Goal: Browse casually

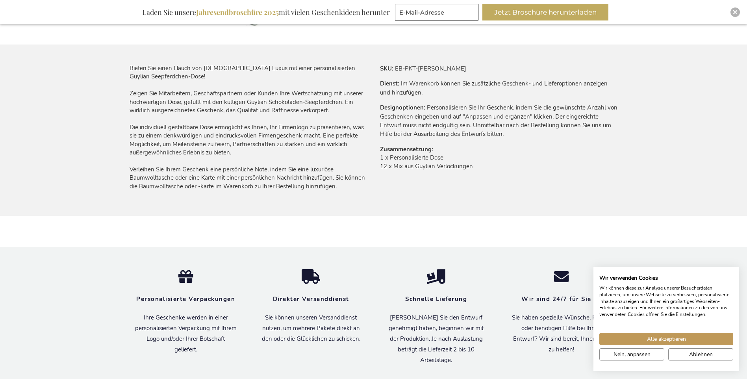
scroll to position [496, 0]
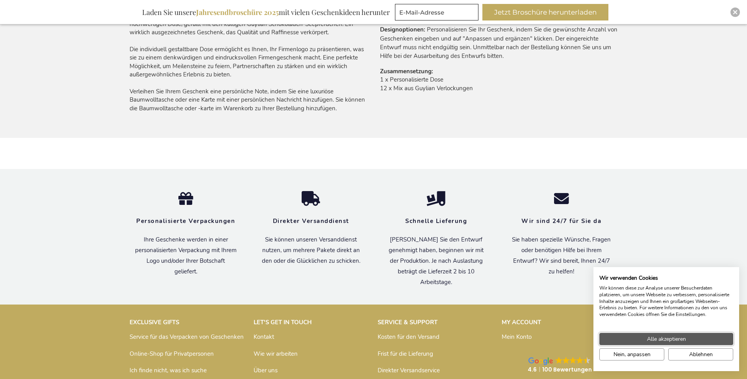
click at [644, 337] on button "Alle akzeptieren" at bounding box center [666, 339] width 134 height 12
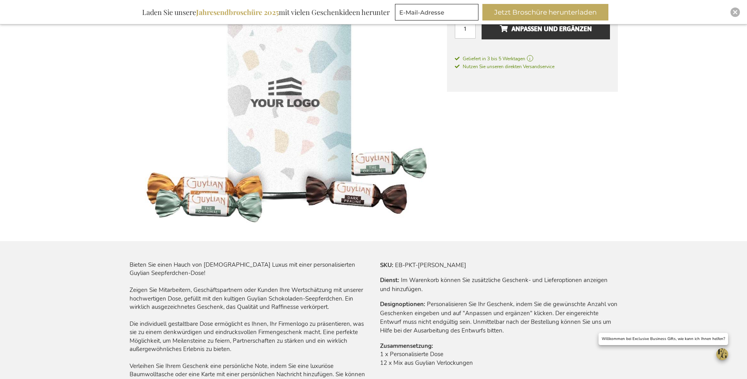
scroll to position [150, 0]
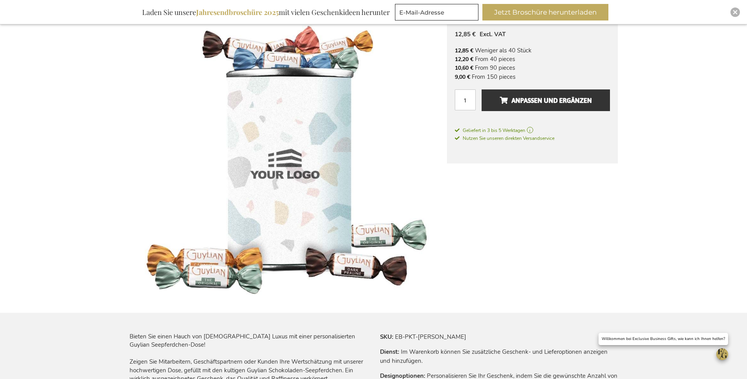
click at [290, 196] on img at bounding box center [288, 138] width 317 height 317
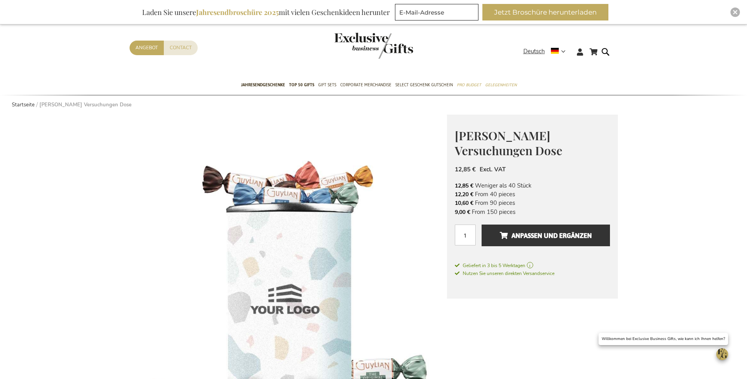
scroll to position [0, 0]
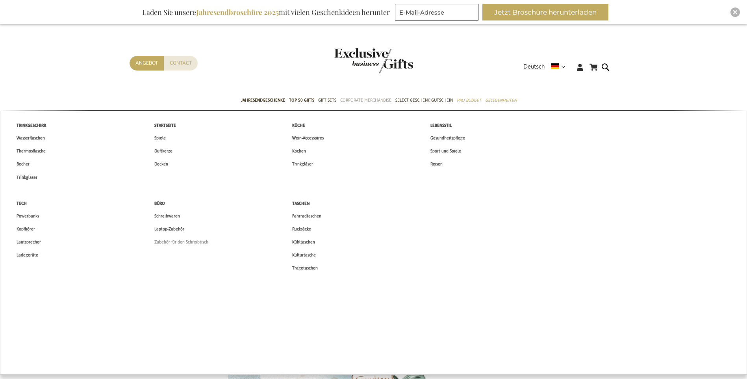
click at [173, 241] on span "Zubehör für den Schreibtisch" at bounding box center [181, 242] width 54 height 8
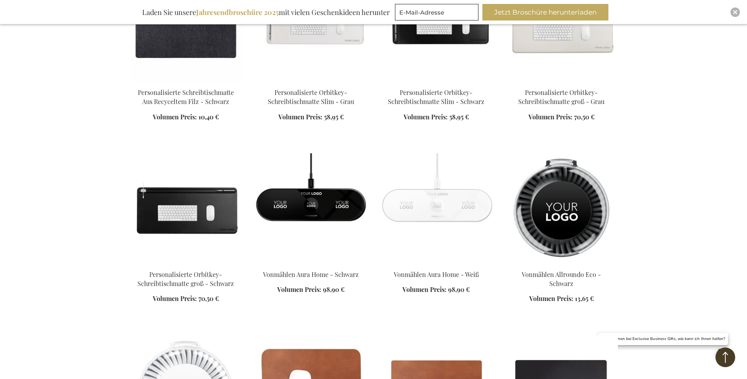
scroll to position [748, 0]
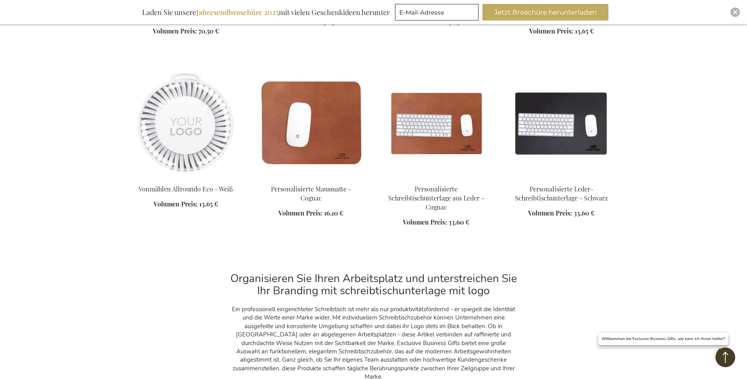
scroll to position [1024, 0]
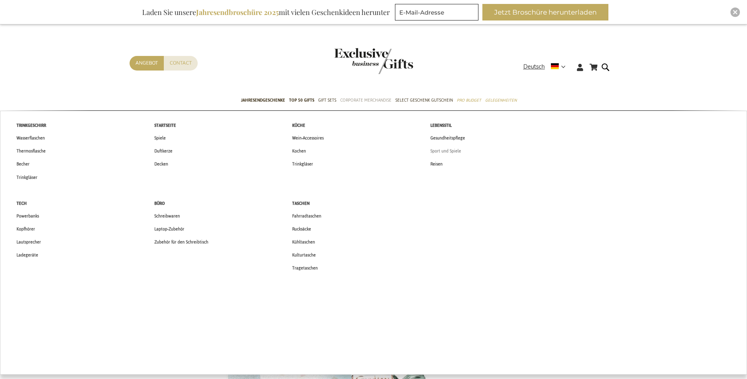
click at [445, 150] on span "Sport und Spiele" at bounding box center [445, 151] width 31 height 8
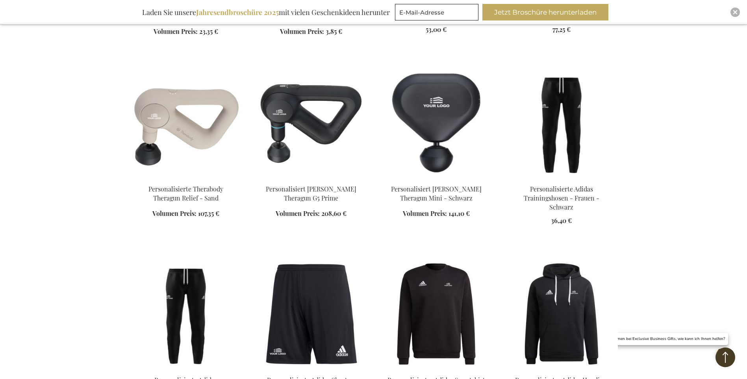
scroll to position [709, 0]
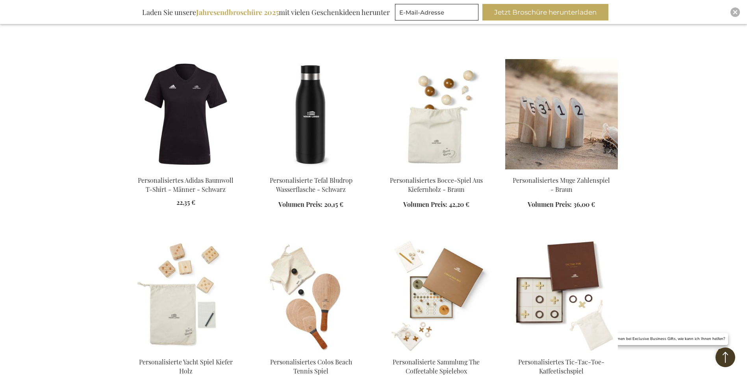
scroll to position [1220, 0]
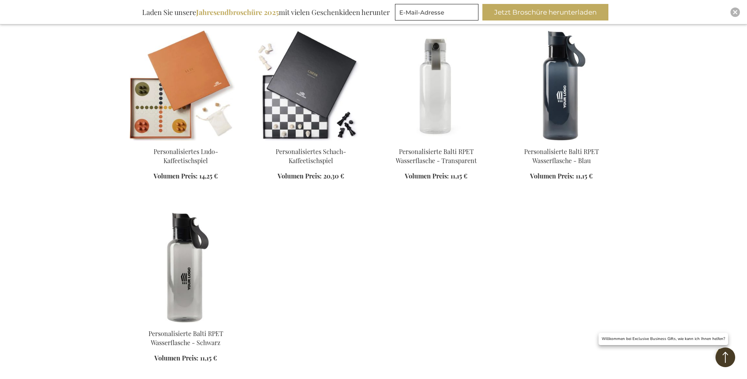
scroll to position [1614, 0]
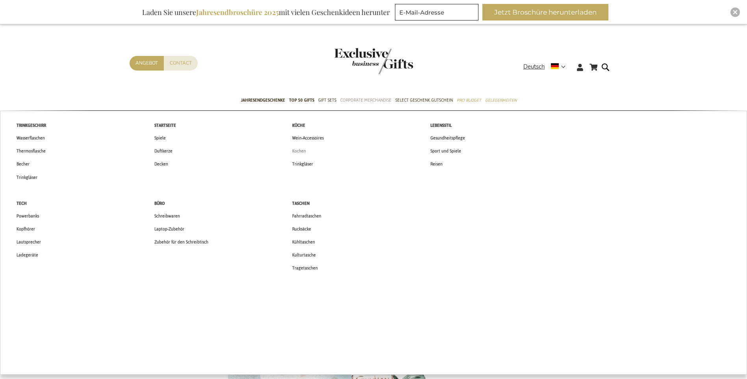
click at [300, 150] on span "Kochen" at bounding box center [299, 151] width 14 height 8
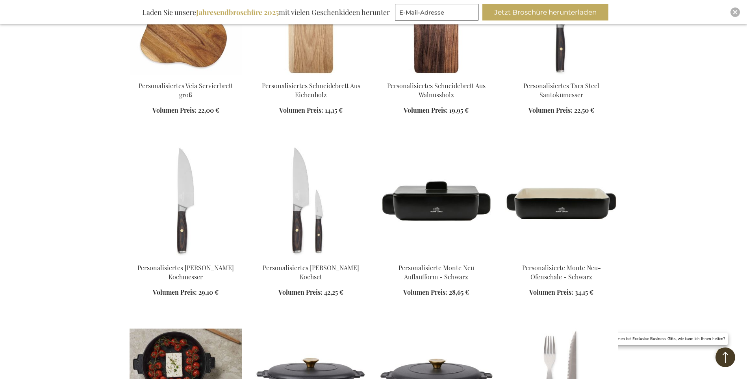
scroll to position [433, 0]
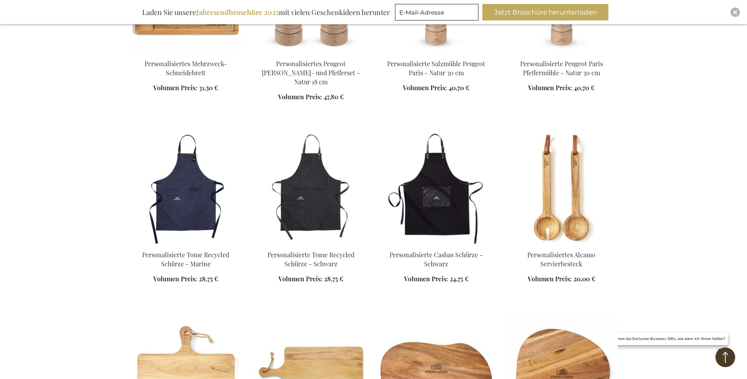
scroll to position [1063, 0]
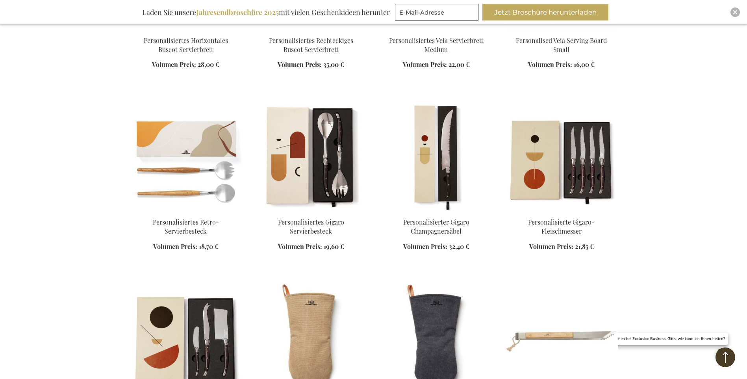
scroll to position [1338, 0]
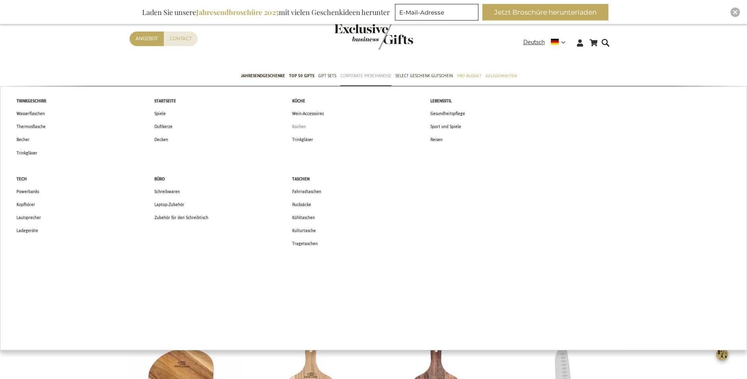
click at [301, 126] on span "Kochen" at bounding box center [299, 126] width 14 height 8
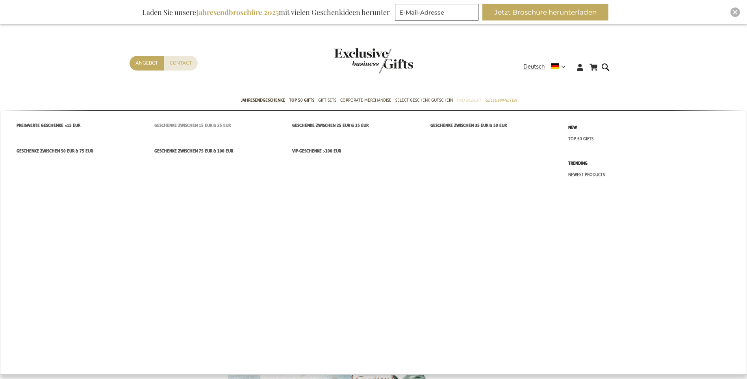
click at [221, 125] on span "Geschenke zwischen 15 EUR & 25 EUR" at bounding box center [192, 125] width 76 height 8
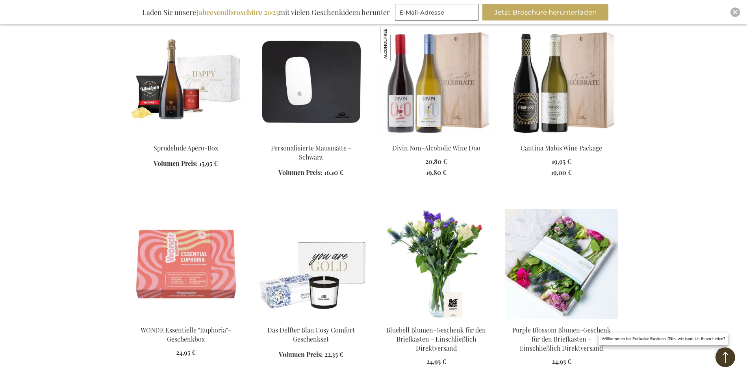
scroll to position [433, 0]
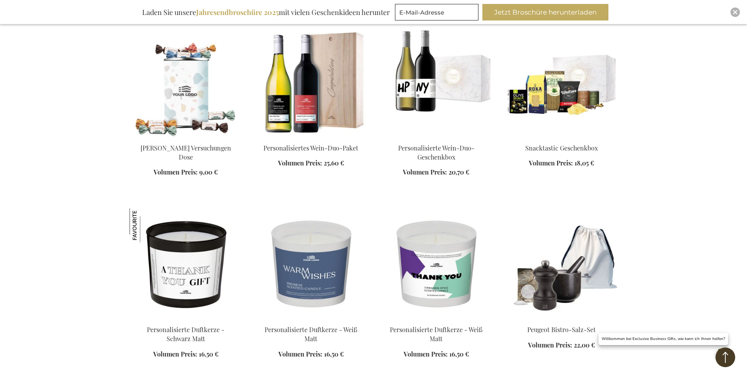
scroll to position [1338, 0]
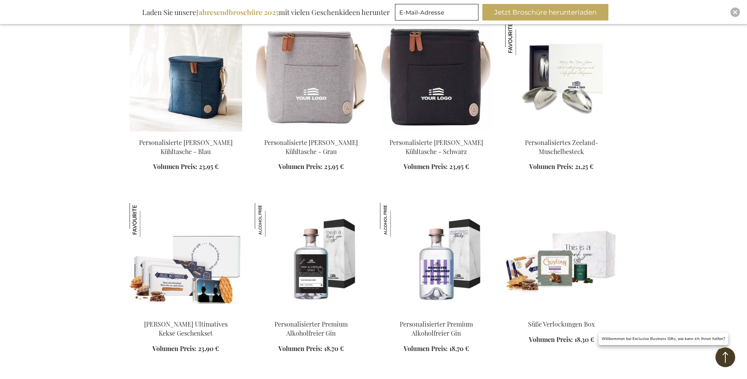
scroll to position [2362, 0]
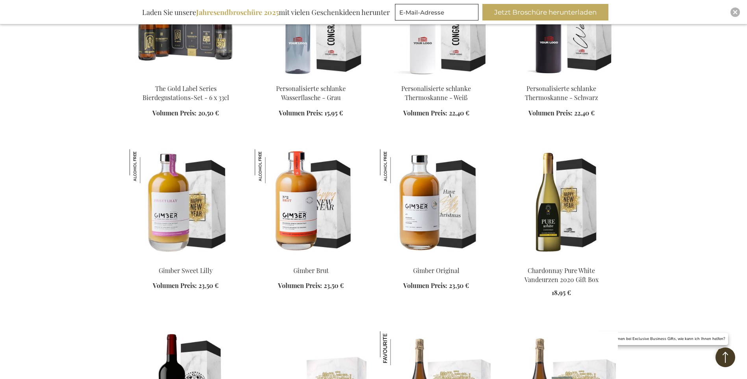
scroll to position [3110, 0]
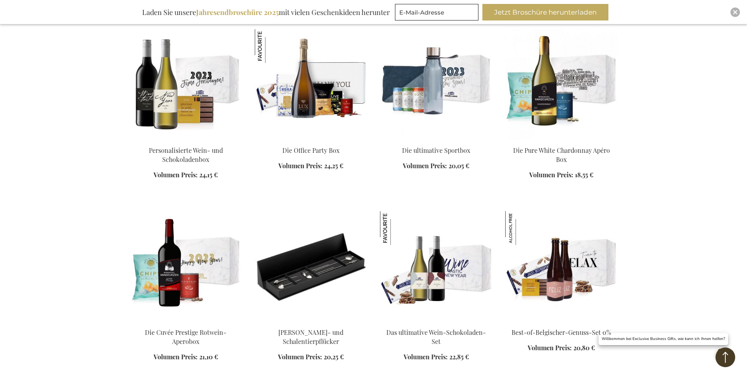
scroll to position [3622, 0]
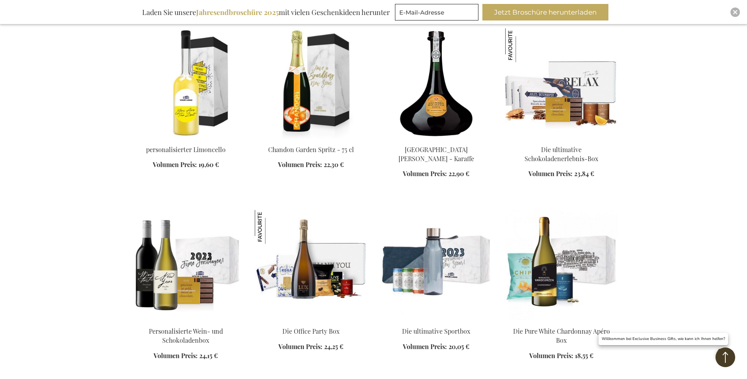
scroll to position [3425, 0]
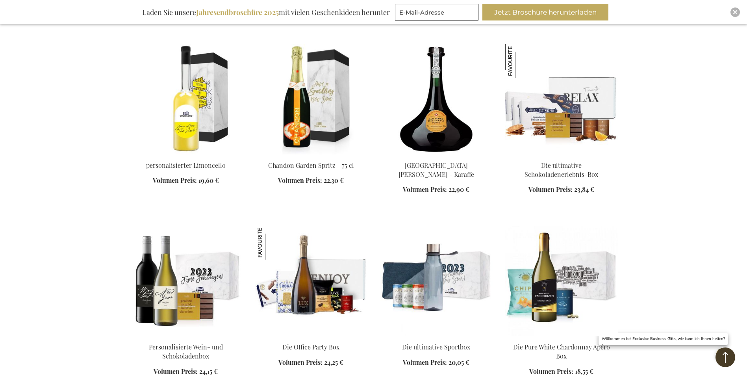
click at [313, 271] on img at bounding box center [311, 281] width 113 height 110
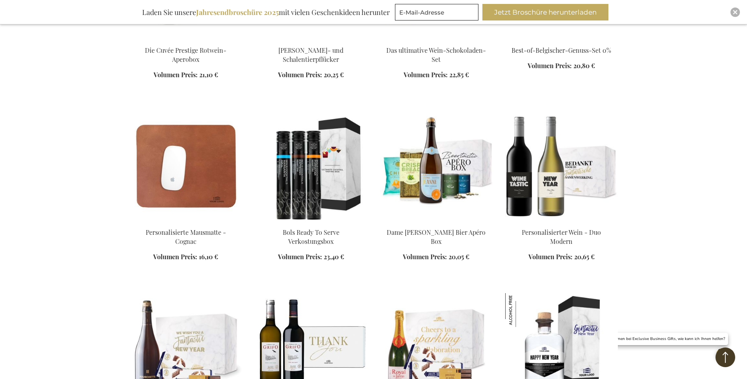
scroll to position [735, 0]
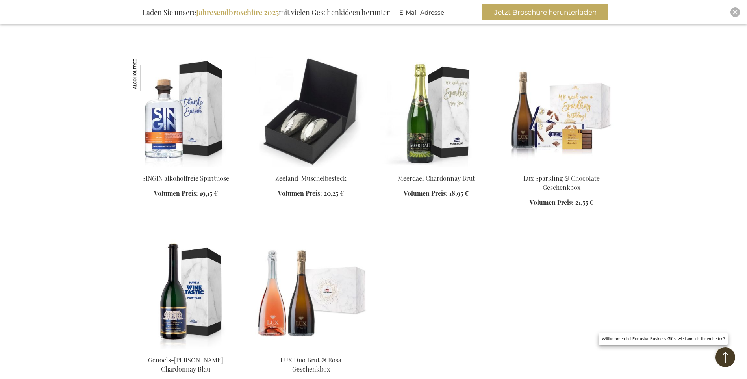
scroll to position [1247, 0]
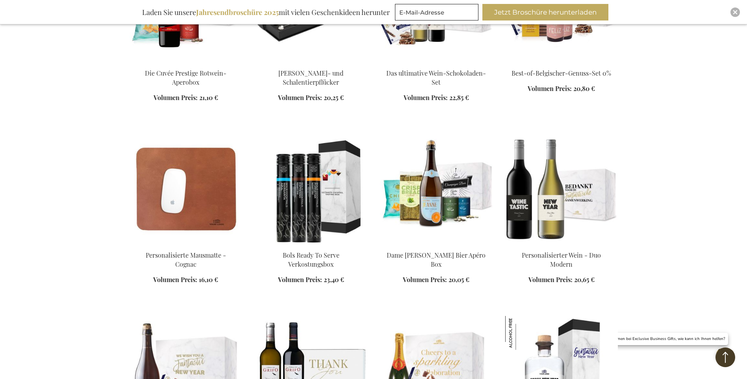
scroll to position [630, 0]
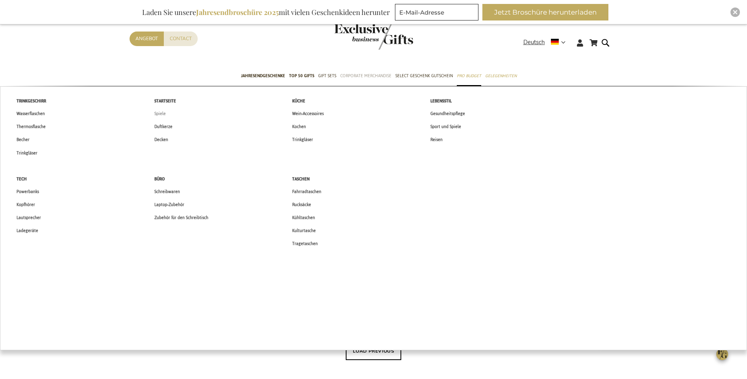
click at [160, 113] on span "Spiele" at bounding box center [159, 113] width 11 height 8
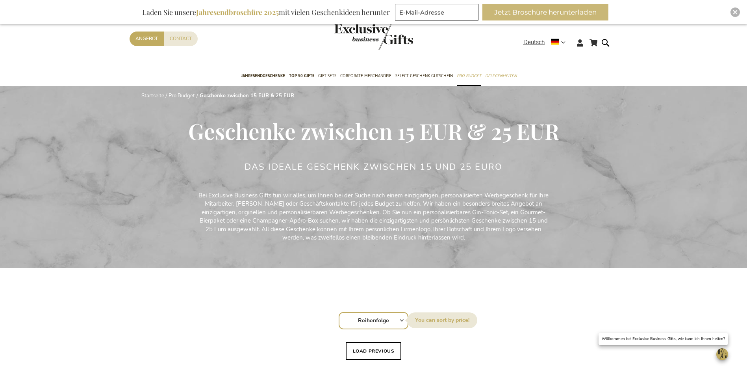
click at [522, 11] on button "Jetzt Broschüre herunterladen" at bounding box center [545, 12] width 126 height 17
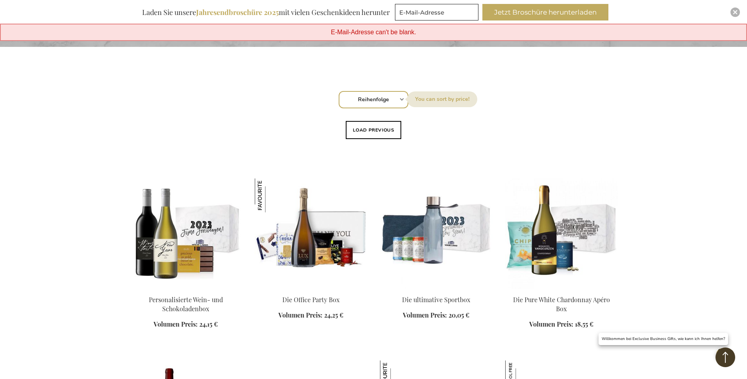
scroll to position [197, 0]
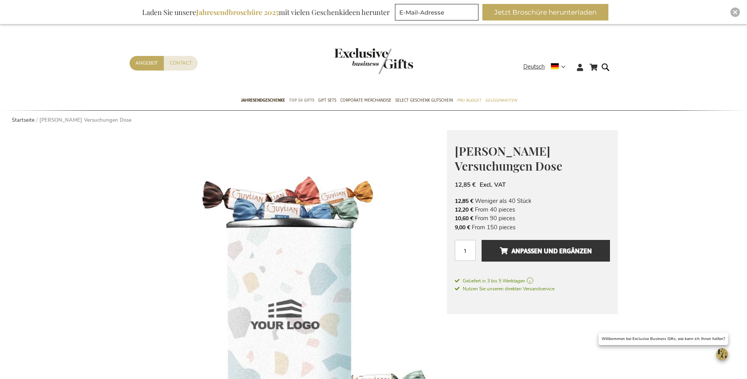
click at [300, 100] on span "TOP 50 Gifts" at bounding box center [301, 100] width 25 height 8
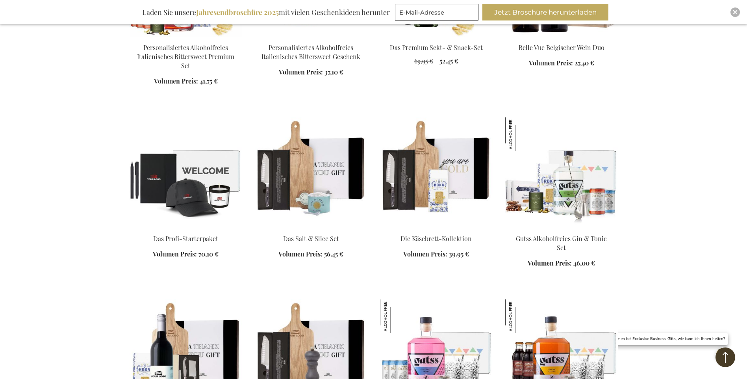
scroll to position [709, 0]
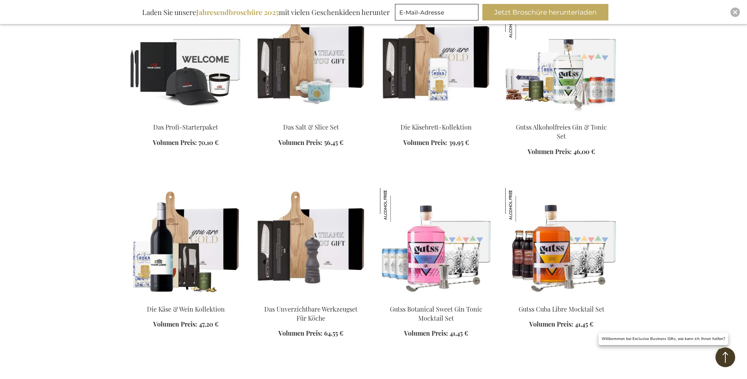
click at [184, 250] on img at bounding box center [186, 243] width 113 height 110
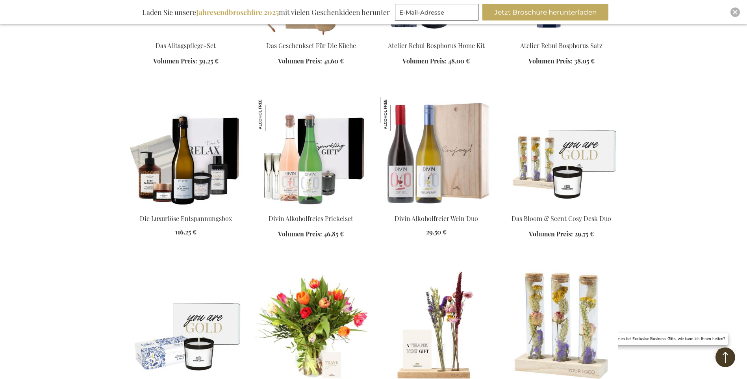
scroll to position [814, 0]
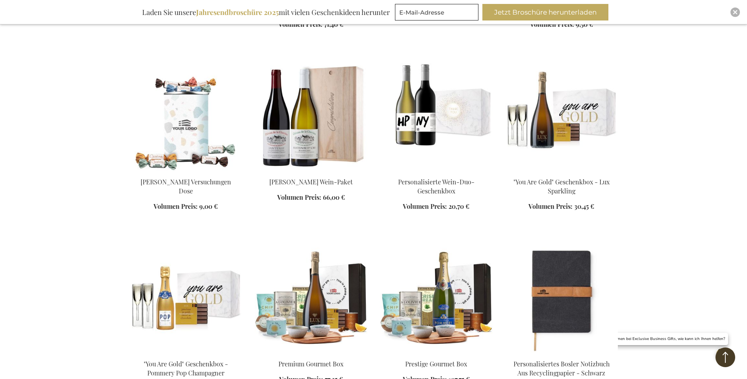
scroll to position [1523, 0]
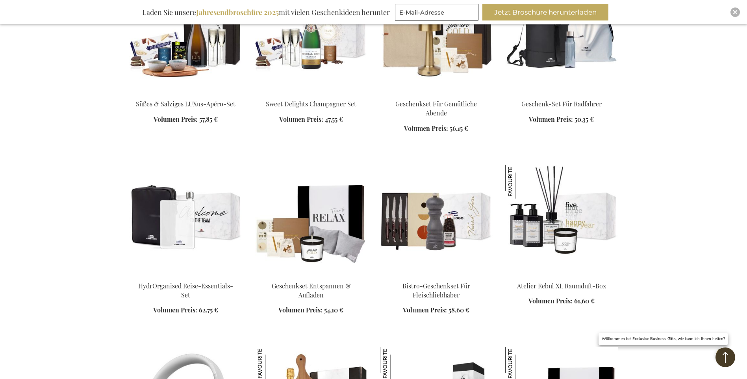
scroll to position [1877, 0]
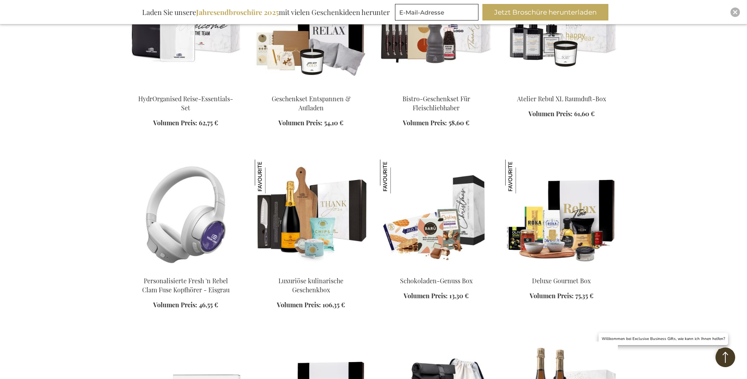
scroll to position [2074, 0]
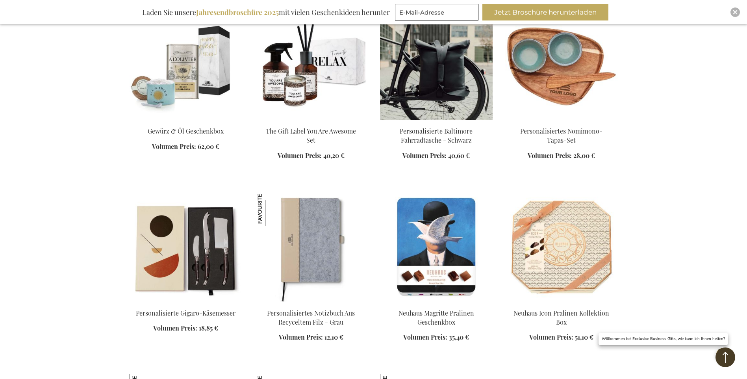
scroll to position [2979, 0]
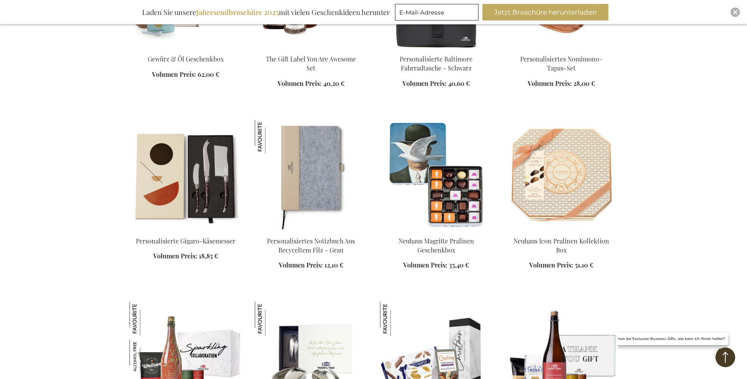
scroll to position [2979, 0]
click at [431, 154] on img at bounding box center [436, 175] width 113 height 110
